Goal: Check status: Check status

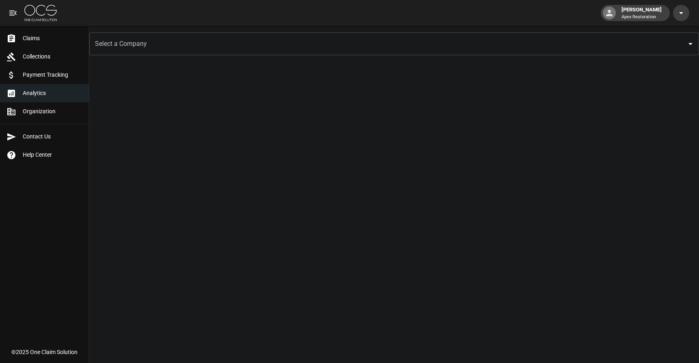
drag, startPoint x: 32, startPoint y: 37, endPoint x: 47, endPoint y: 37, distance: 14.2
click at [32, 37] on span "Claims" at bounding box center [53, 38] width 60 height 9
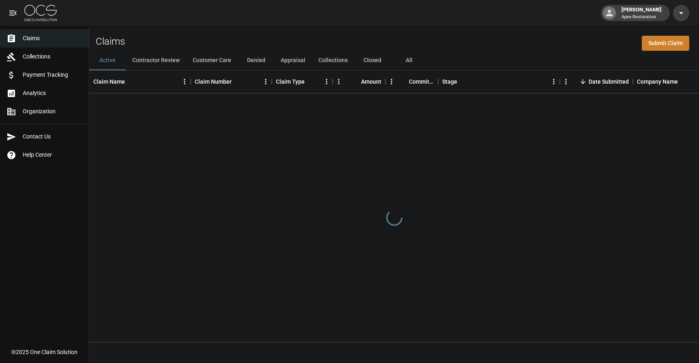
click at [420, 57] on button "All" at bounding box center [409, 60] width 37 height 19
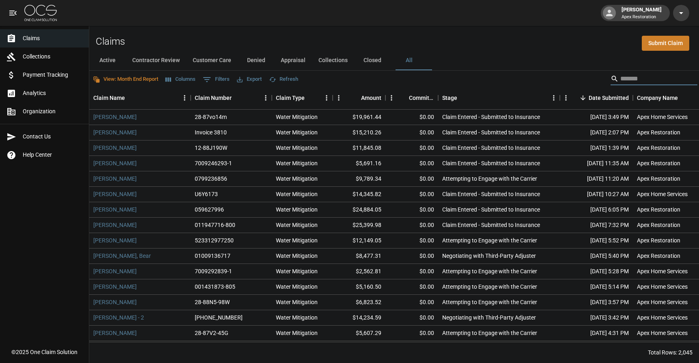
click at [649, 75] on input "Search" at bounding box center [652, 78] width 65 height 13
type input "****"
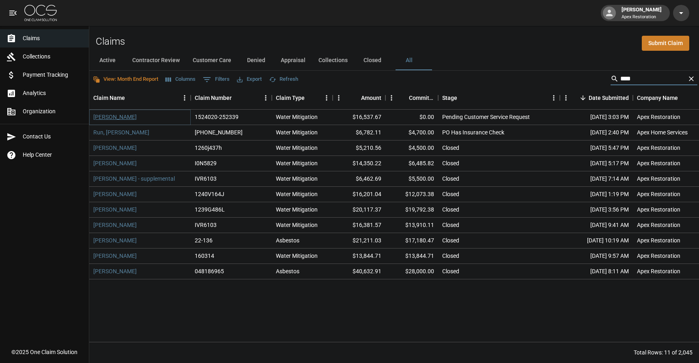
click at [109, 118] on link "[PERSON_NAME]" at bounding box center [114, 117] width 43 height 8
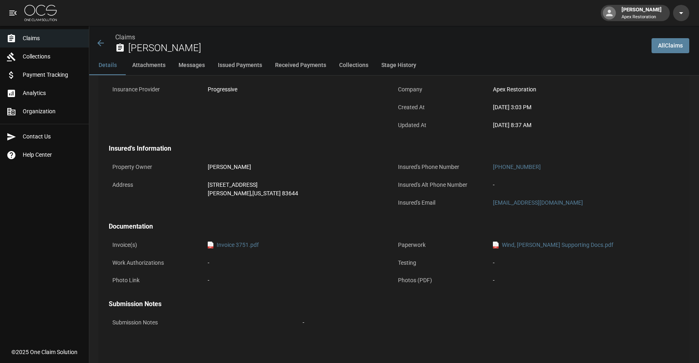
scroll to position [124, 0]
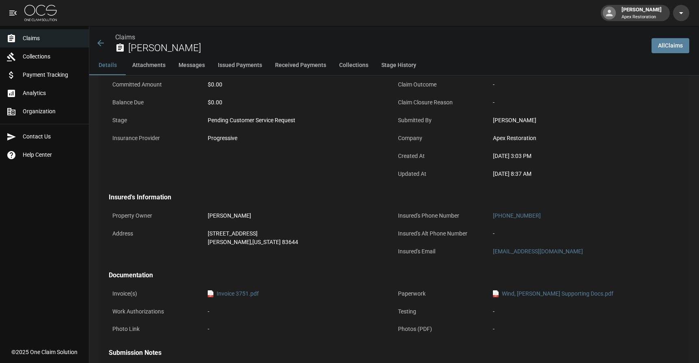
click at [100, 42] on icon at bounding box center [101, 43] width 10 height 10
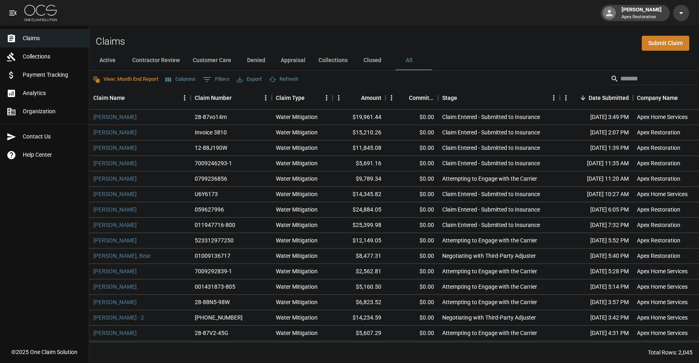
click at [147, 60] on button "Contractor Review" at bounding box center [156, 60] width 60 height 19
